Goal: Task Accomplishment & Management: Use online tool/utility

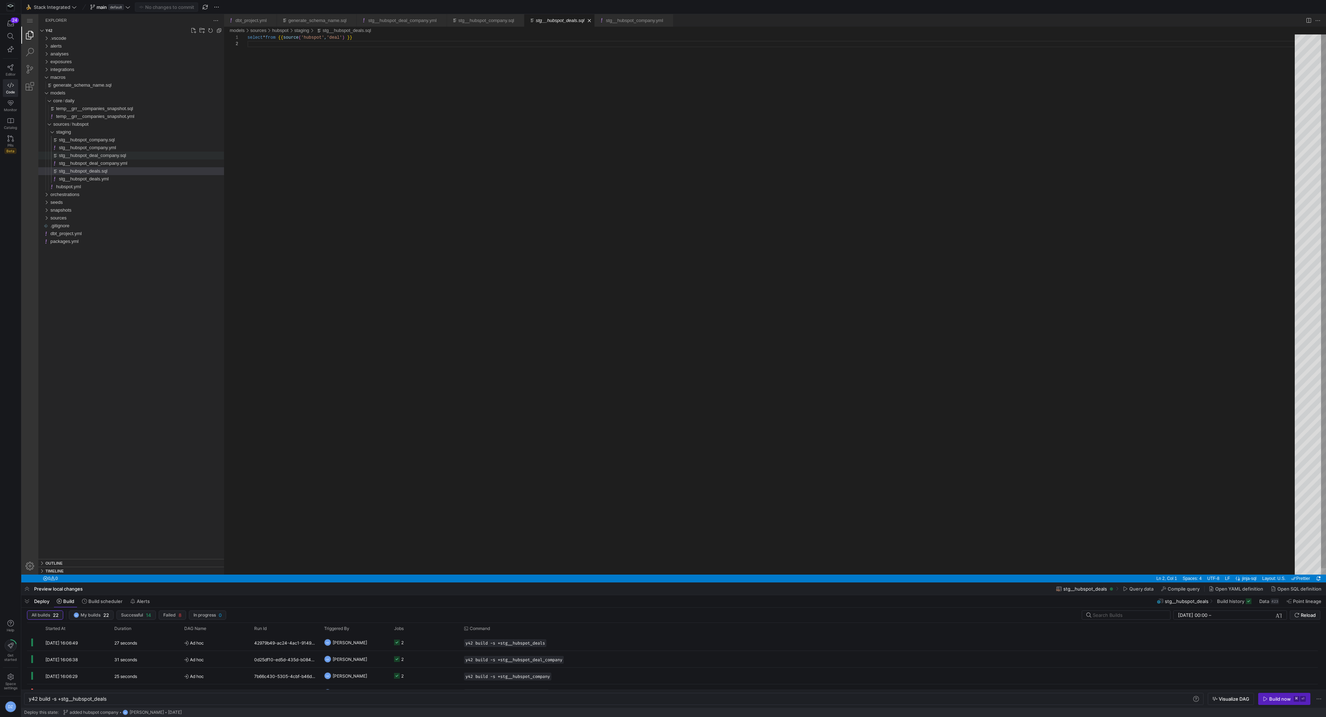
scroll to position [6, 0]
click at [115, 140] on span "stg__hubspot_company.sql" at bounding box center [87, 139] width 56 height 5
click at [457, 72] on div "select * from {{ source ( 'hubspot' , 'company' ) }}" at bounding box center [773, 307] width 1052 height 546
click at [96, 600] on span "Build scheduler" at bounding box center [105, 601] width 34 height 6
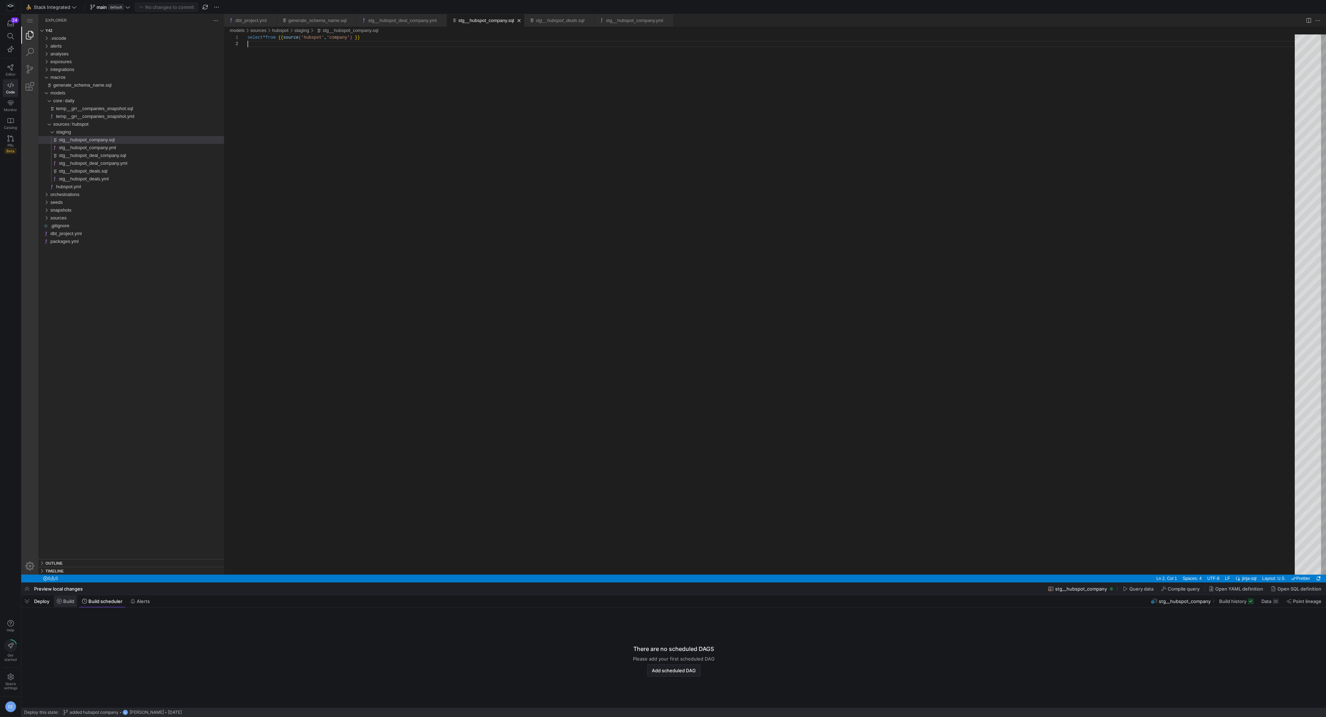
click at [72, 601] on span "Build" at bounding box center [68, 601] width 11 height 6
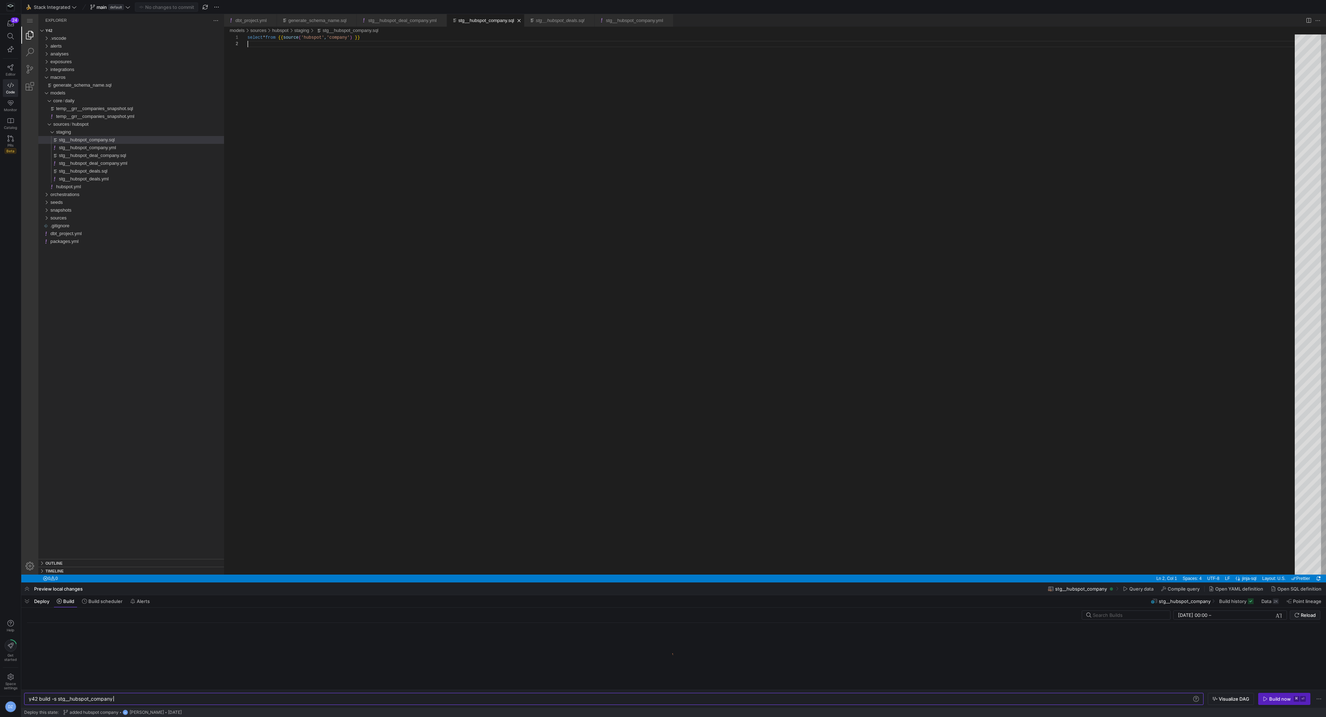
scroll to position [0, 84]
click at [59, 700] on div "y42 build -s stg__hubspot_company" at bounding box center [611, 699] width 1164 height 6
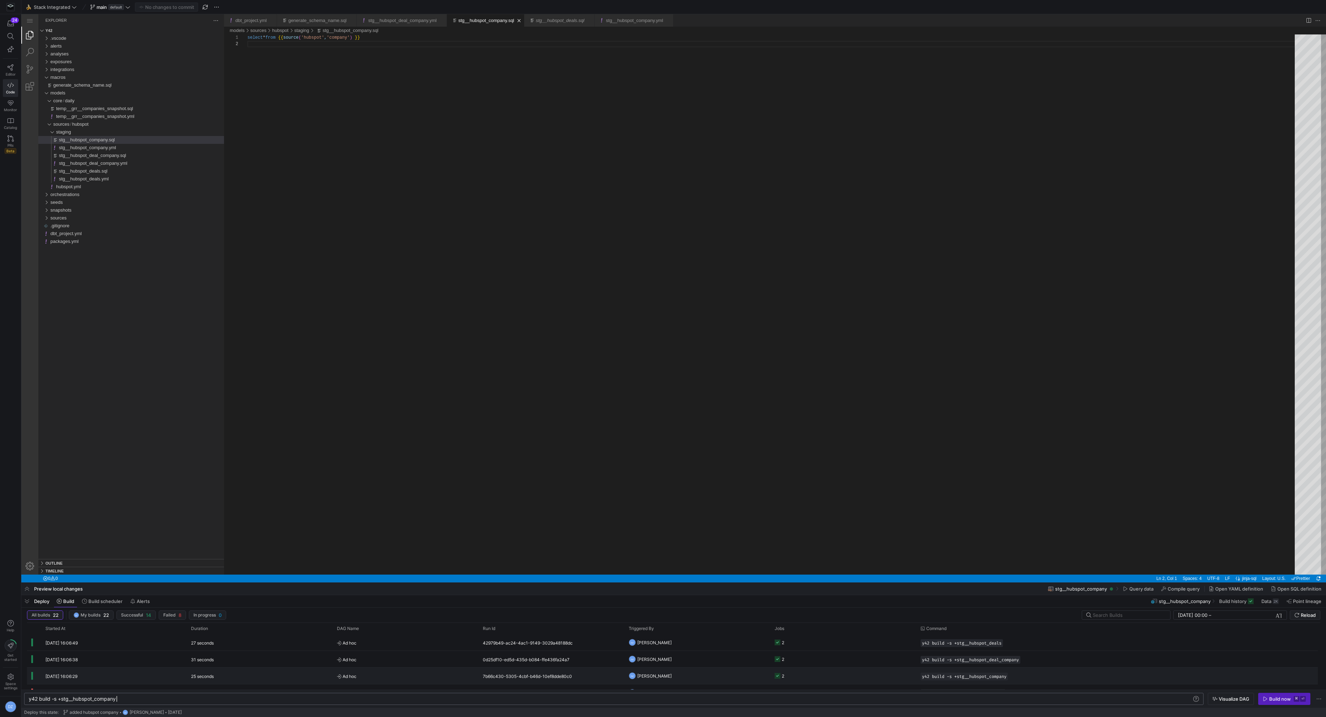
scroll to position [0, 87]
type textarea "y42 build -s +stg__hubspot_company"
click at [843, 647] on y42-job-status-cell-renderer "1" at bounding box center [843, 643] width 137 height 16
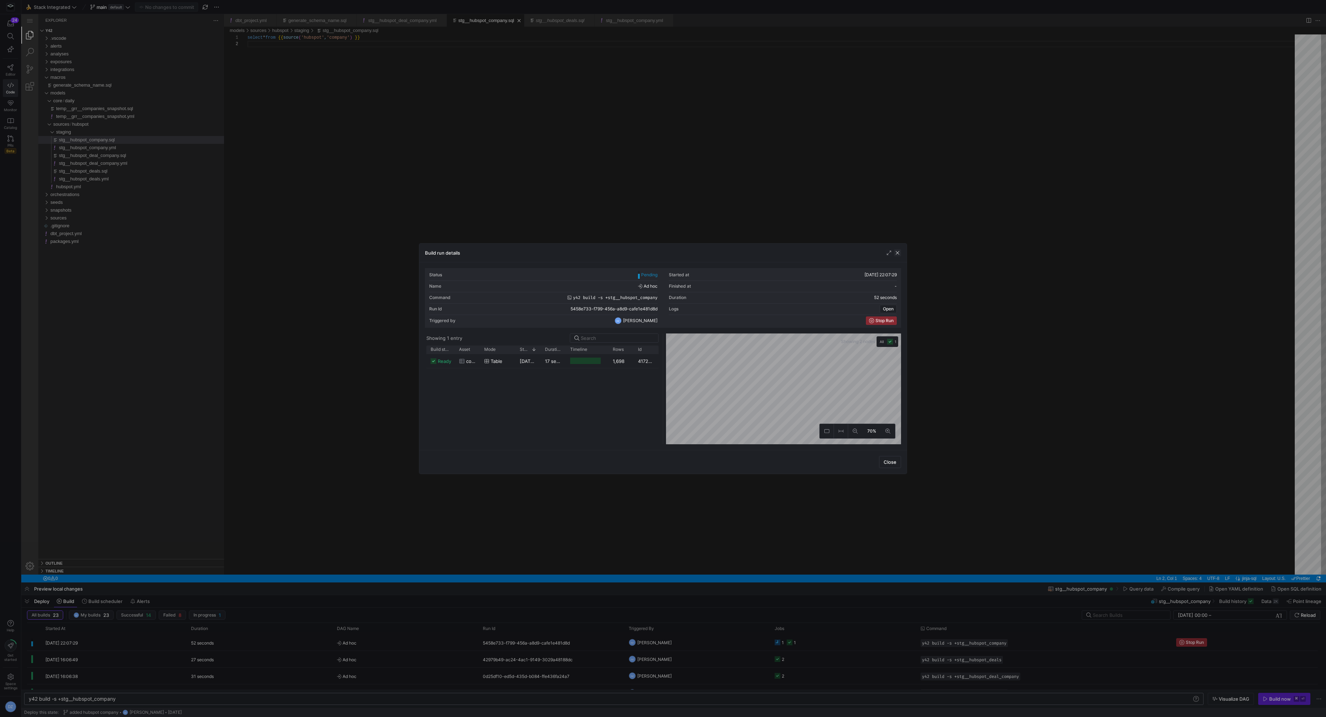
click at [896, 252] on span "button" at bounding box center [897, 252] width 7 height 7
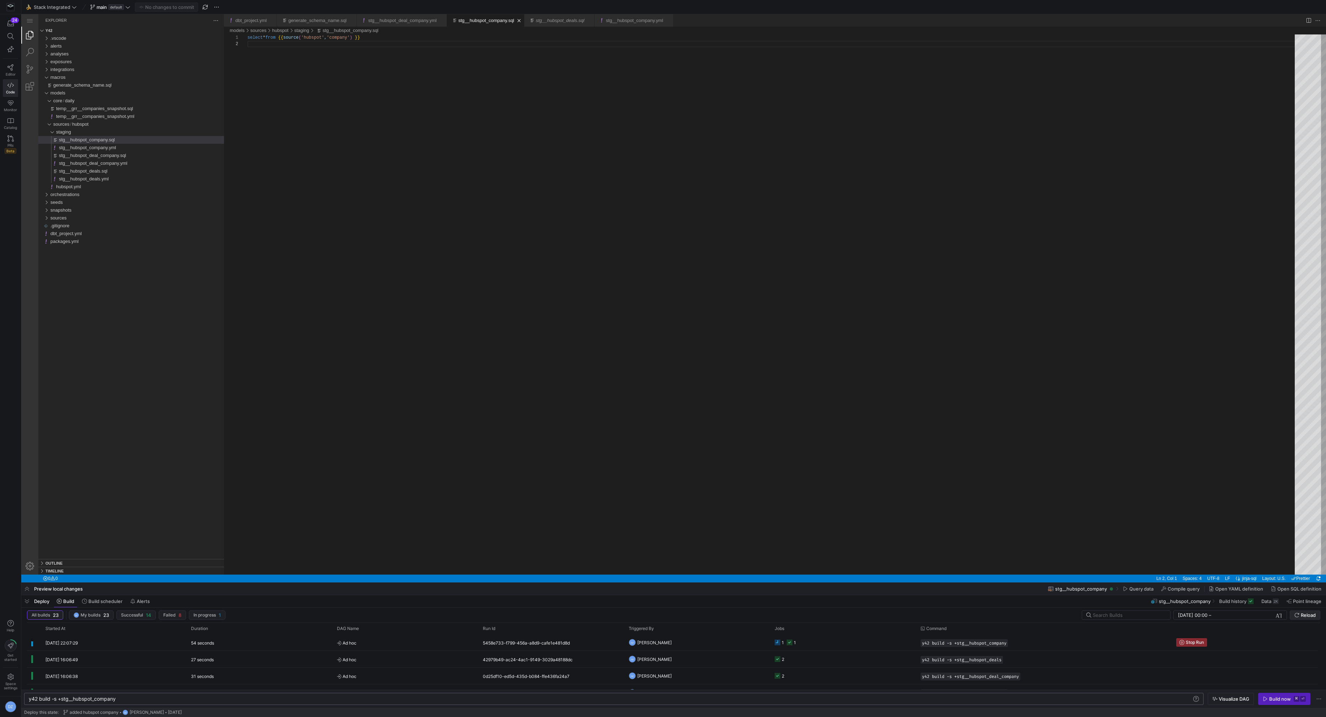
click at [1302, 612] on span "Reload" at bounding box center [1308, 615] width 15 height 6
click at [727, 638] on y42-orchestration-triggered-by "DZ [PERSON_NAME]" at bounding box center [697, 643] width 137 height 16
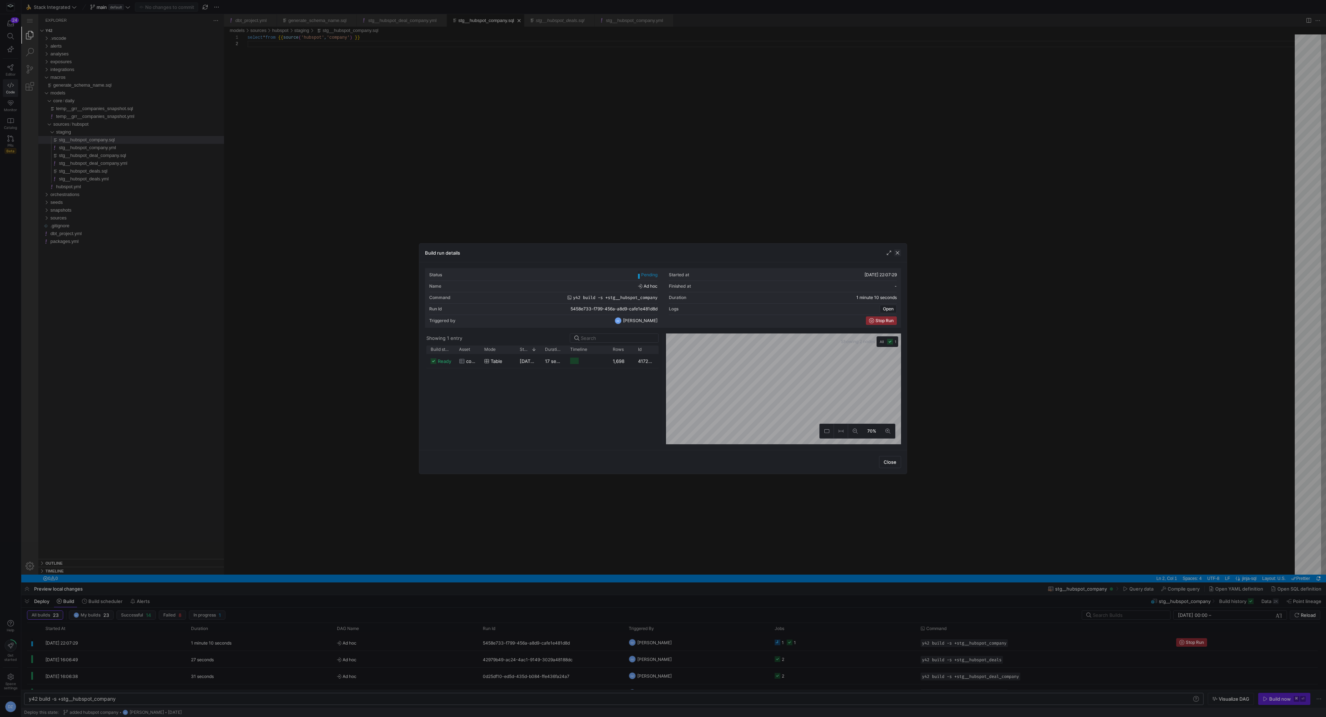
click at [899, 252] on span "button" at bounding box center [897, 252] width 7 height 7
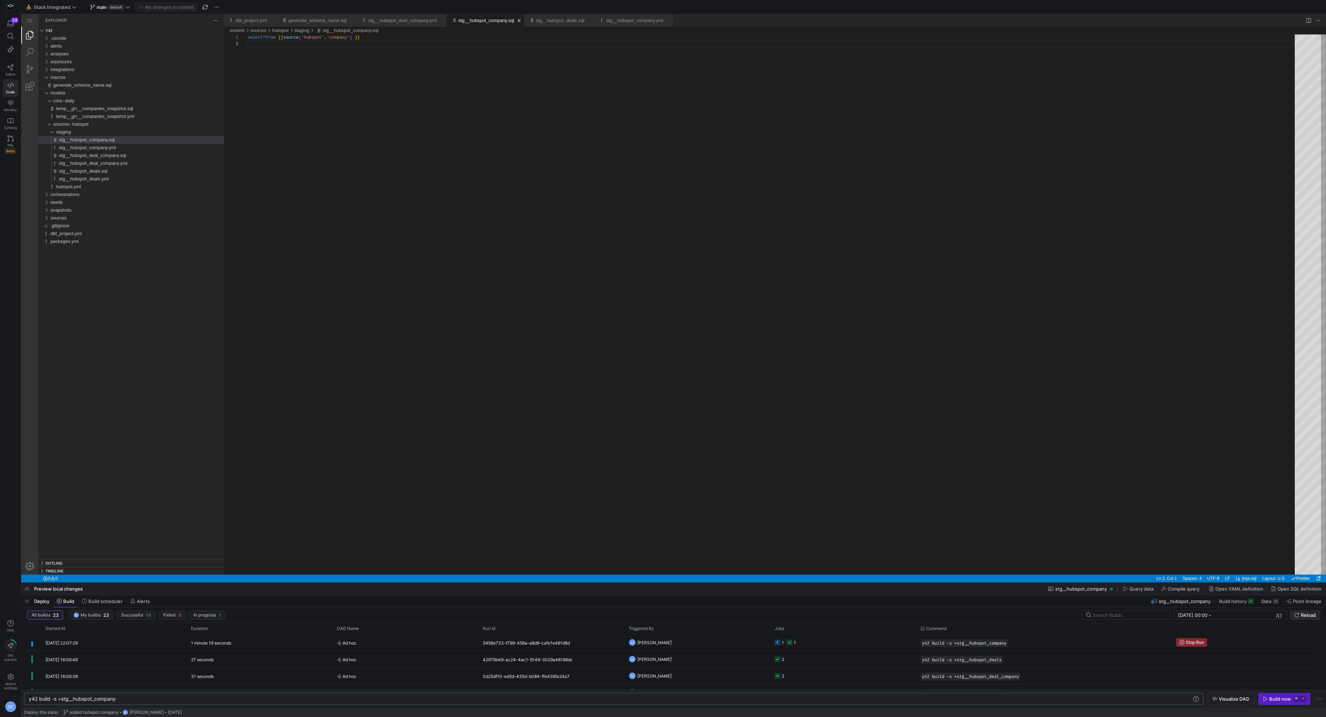
click at [1306, 618] on span "submit" at bounding box center [1305, 615] width 30 height 9
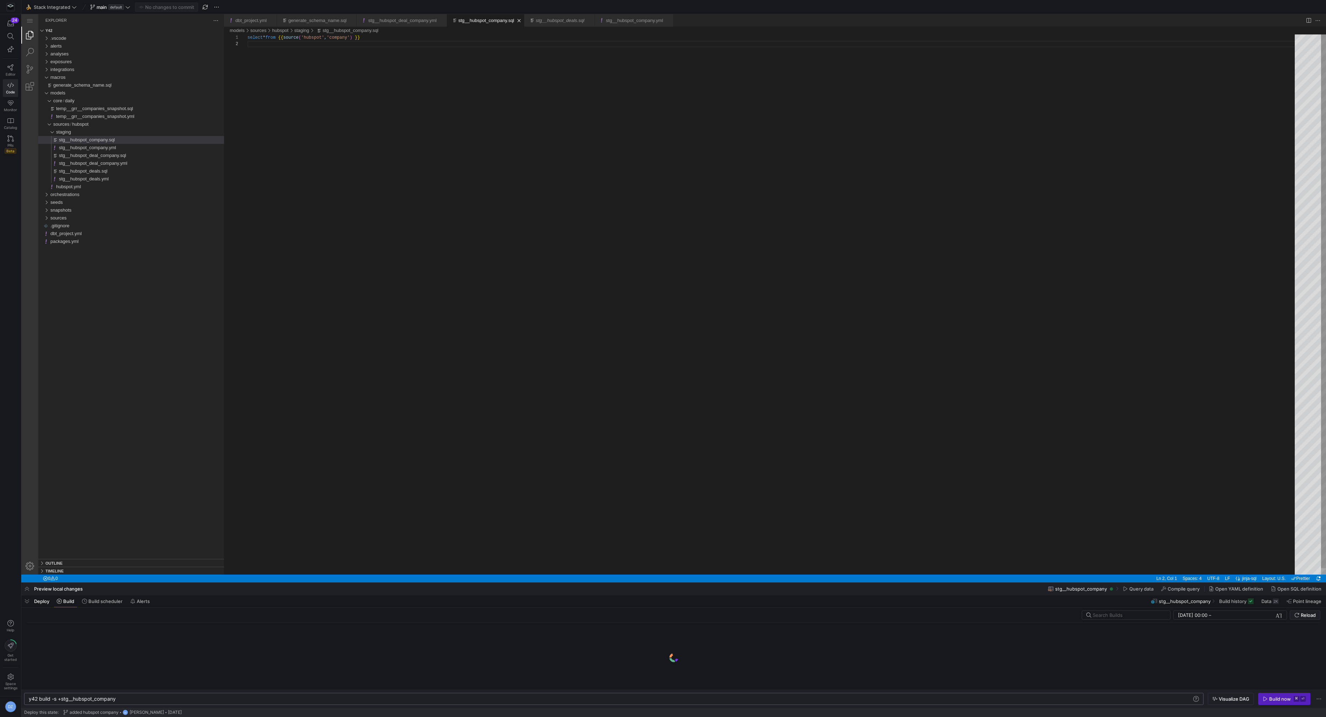
click at [806, 391] on div "select * from {{ source ( 'hubspot' , 'company' ) }}" at bounding box center [773, 307] width 1052 height 546
